Goal: Find specific page/section: Find specific page/section

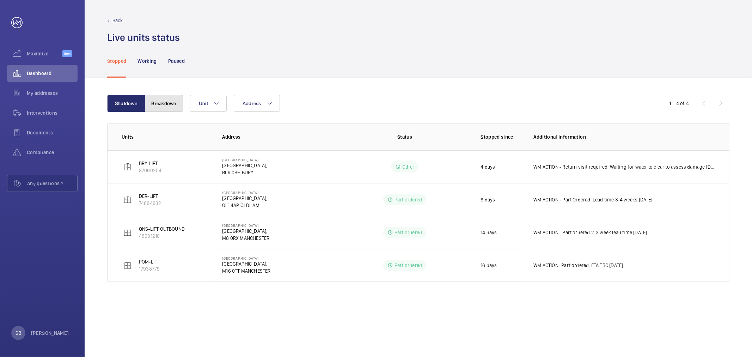
click at [169, 102] on button "Breakdown" at bounding box center [164, 103] width 38 height 17
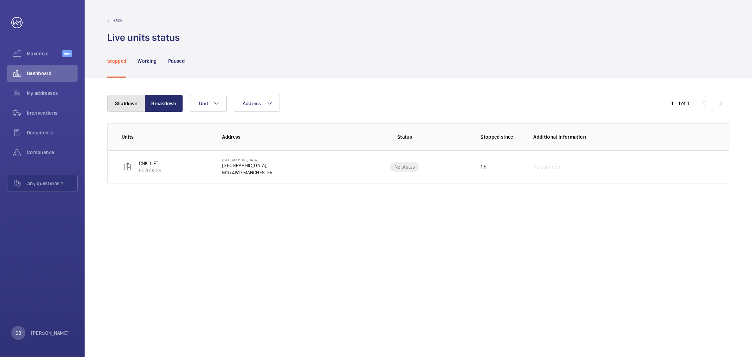
click at [143, 103] on button "Shutdown" at bounding box center [126, 103] width 38 height 17
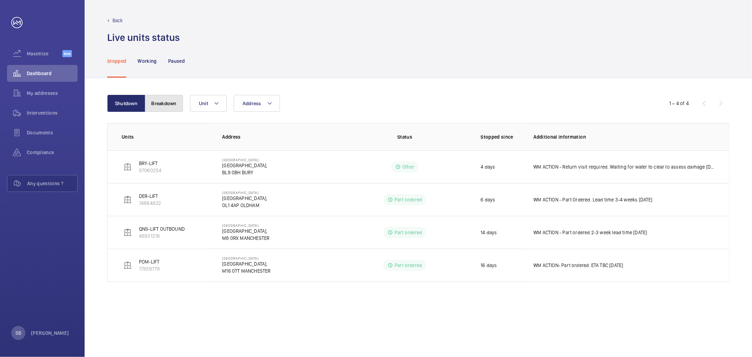
click at [179, 103] on button "Breakdown" at bounding box center [164, 103] width 38 height 17
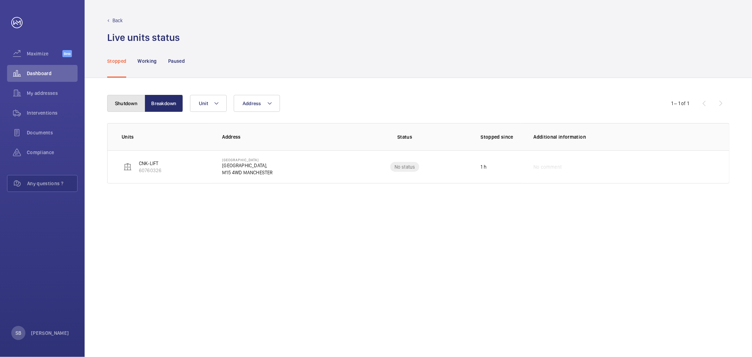
click at [135, 106] on button "Shutdown" at bounding box center [126, 103] width 38 height 17
click at [35, 95] on span "My addresses" at bounding box center [52, 93] width 51 height 7
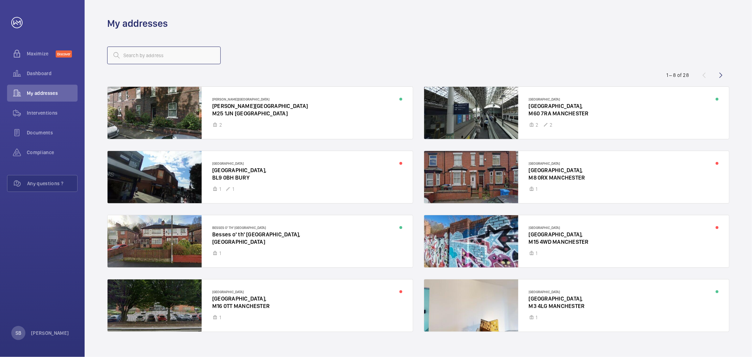
click at [147, 55] on input "text" at bounding box center [164, 56] width 114 height 18
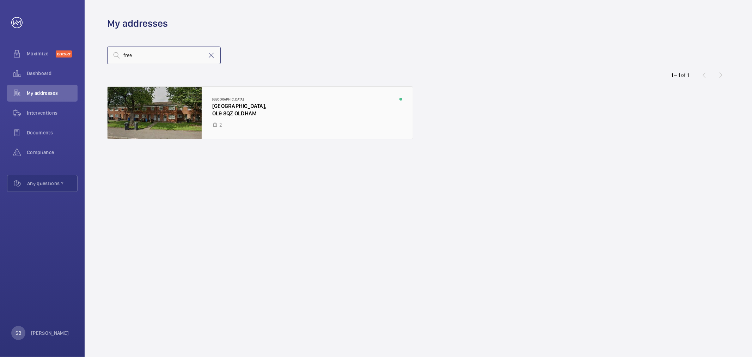
type input "free"
click at [183, 107] on div at bounding box center [261, 113] width 306 height 52
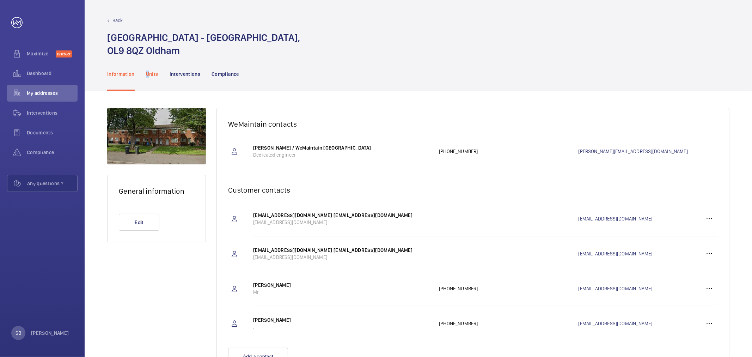
click at [147, 72] on p "Units" at bounding box center [152, 74] width 12 height 7
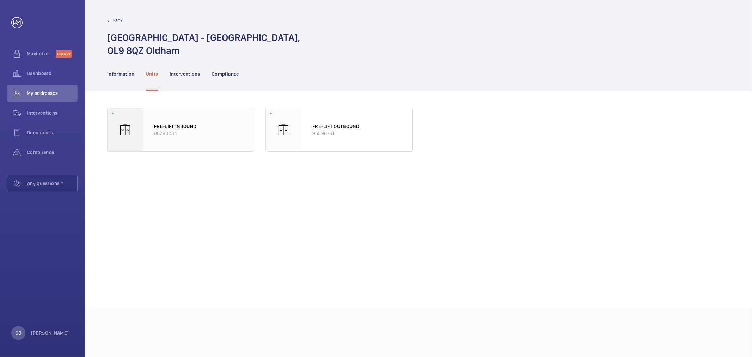
click at [207, 133] on p "80293034" at bounding box center [198, 133] width 89 height 7
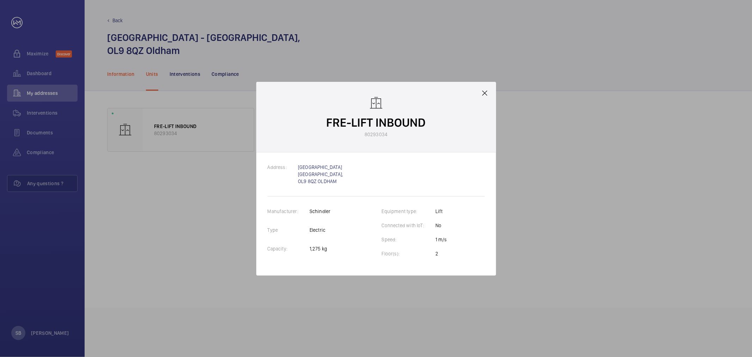
click at [113, 78] on div at bounding box center [376, 178] width 752 height 357
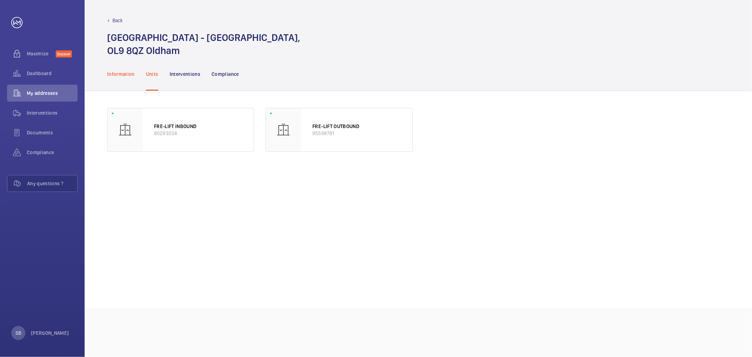
click at [117, 64] on div "Information" at bounding box center [121, 74] width 28 height 34
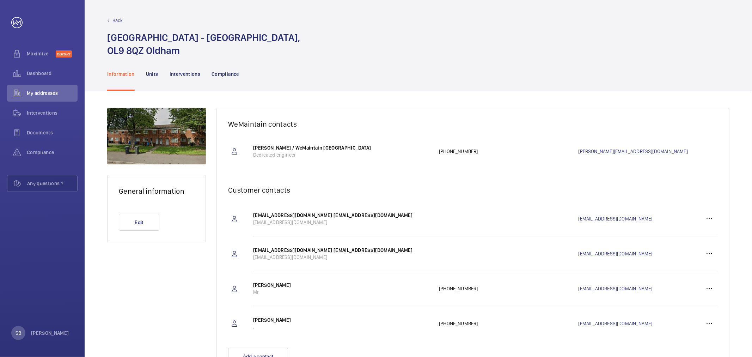
click at [127, 18] on div "Back" at bounding box center [418, 20] width 623 height 7
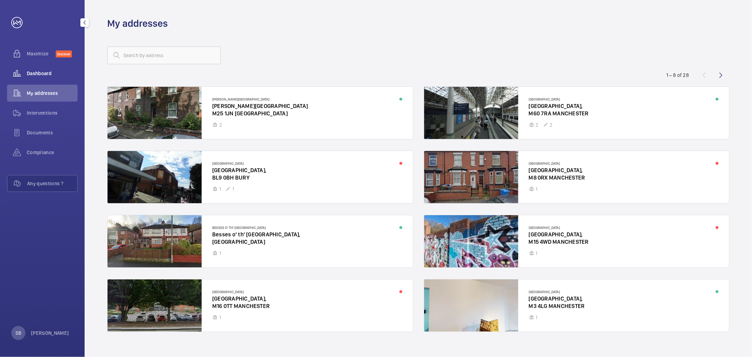
click at [37, 68] on div "Dashboard" at bounding box center [42, 73] width 71 height 17
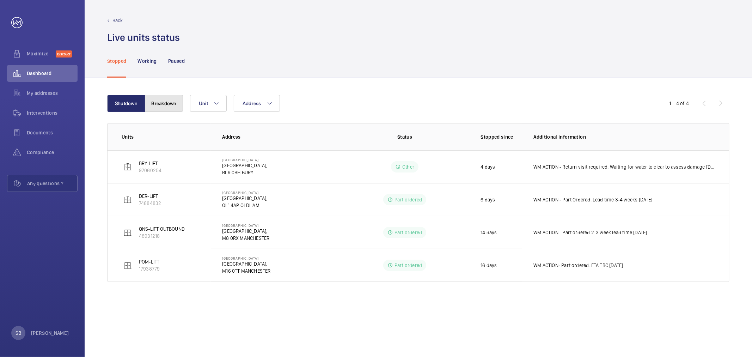
click at [163, 99] on button "Breakdown" at bounding box center [164, 103] width 38 height 17
click at [137, 104] on button "Shutdown" at bounding box center [126, 103] width 38 height 17
click at [162, 105] on button "Breakdown" at bounding box center [164, 103] width 38 height 17
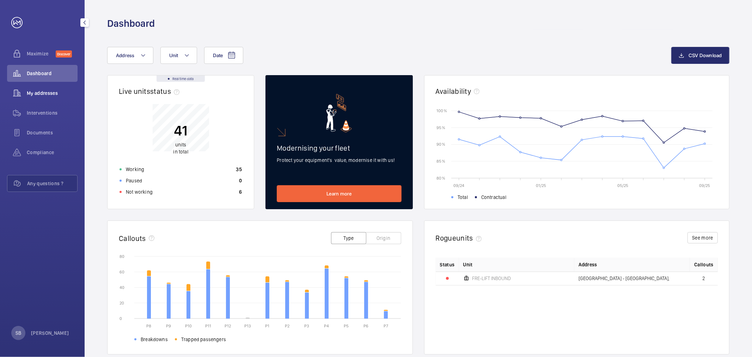
click at [46, 92] on span "My addresses" at bounding box center [52, 93] width 51 height 7
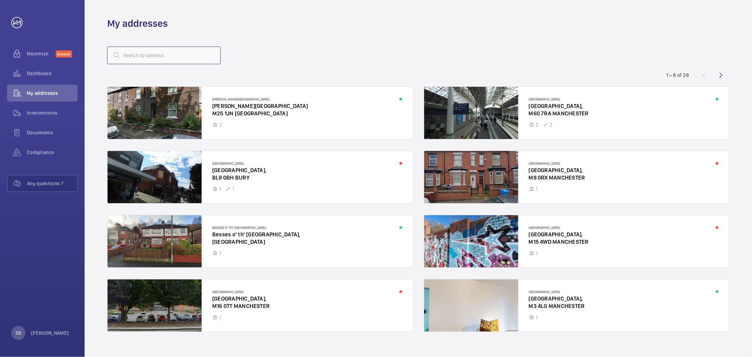
click at [156, 60] on input "text" at bounding box center [164, 56] width 114 height 18
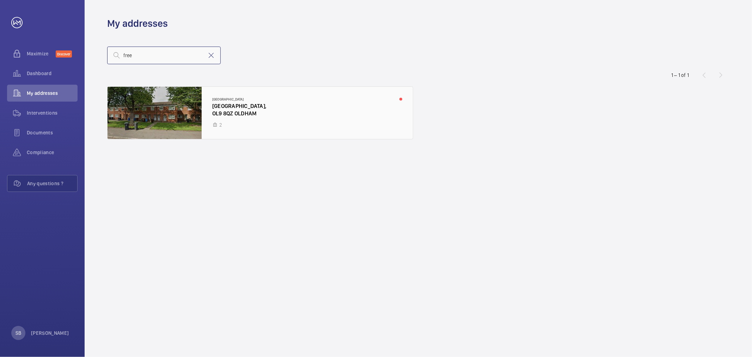
type input "free"
click at [208, 100] on div at bounding box center [261, 113] width 306 height 52
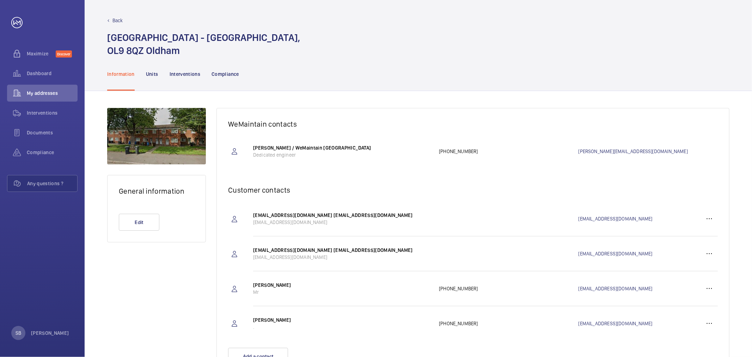
click at [167, 71] on nav "Information Units Interventions Compliance" at bounding box center [173, 74] width 132 height 34
click at [157, 72] on p "Units" at bounding box center [152, 74] width 12 height 7
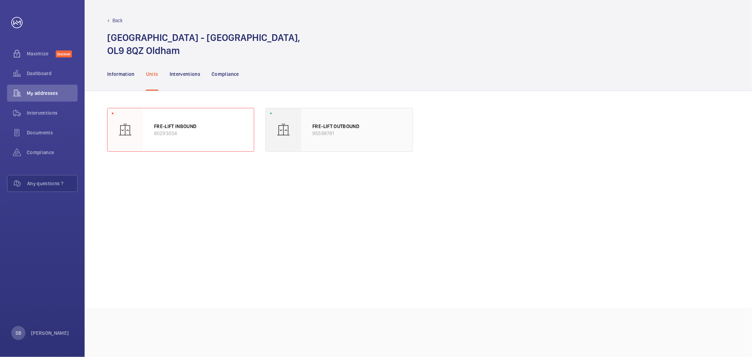
click at [300, 126] on div at bounding box center [283, 129] width 35 height 43
